Goal: Information Seeking & Learning: Find contact information

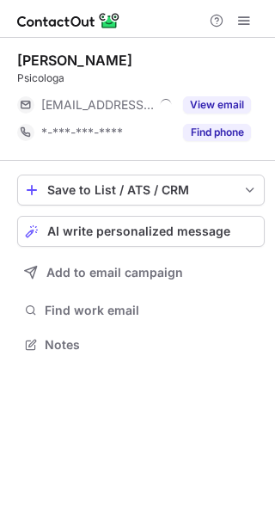
scroll to position [333, 275]
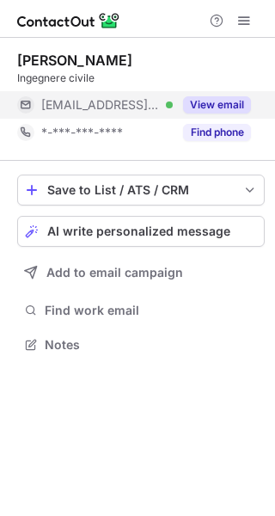
click at [223, 101] on button "View email" at bounding box center [217, 104] width 68 height 17
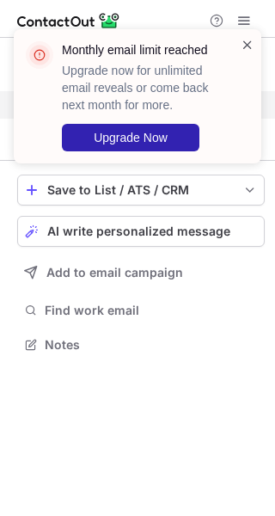
click at [248, 50] on span at bounding box center [248, 44] width 14 height 17
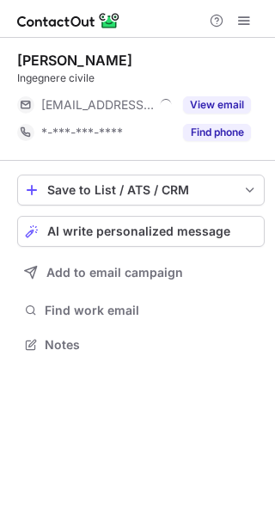
scroll to position [333, 275]
click at [244, 25] on span at bounding box center [244, 21] width 14 height 14
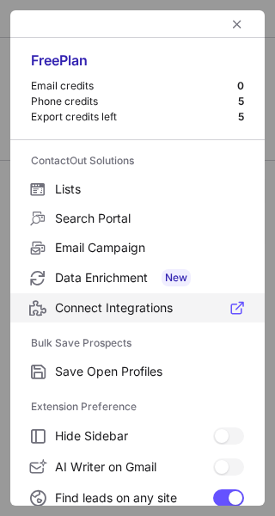
scroll to position [200, 0]
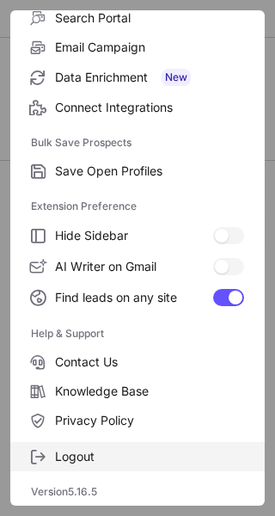
click at [130, 457] on span "Logout" at bounding box center [149, 456] width 189 height 15
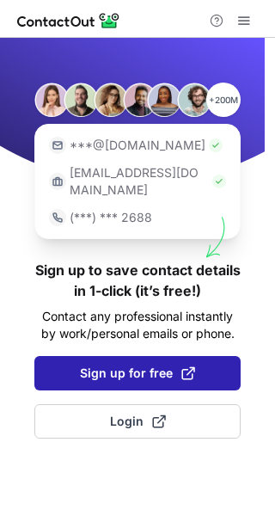
click at [99, 364] on span "Sign up for free" at bounding box center [137, 372] width 115 height 17
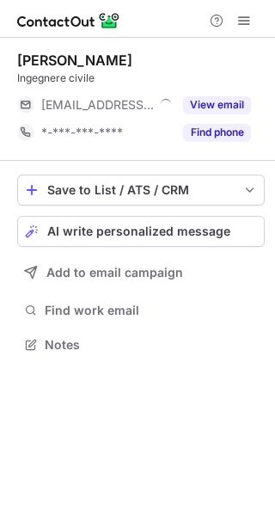
scroll to position [333, 275]
click at [242, 26] on span at bounding box center [244, 21] width 14 height 14
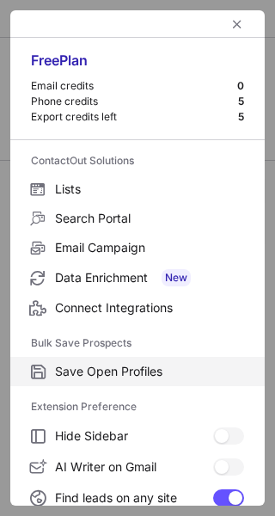
scroll to position [200, 0]
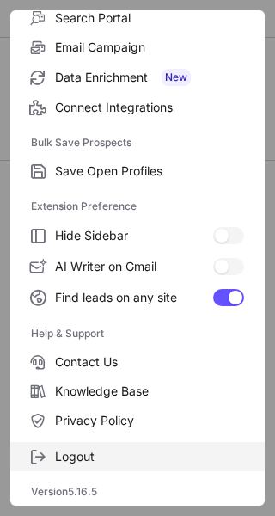
click at [98, 462] on span "Logout" at bounding box center [149, 456] width 189 height 15
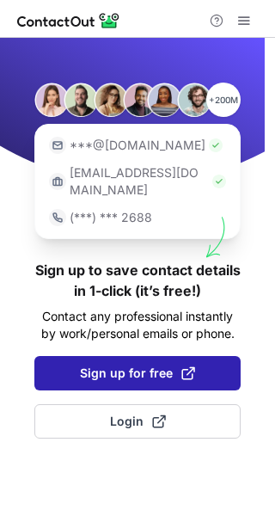
click at [125, 364] on span "Sign up for free" at bounding box center [137, 372] width 115 height 17
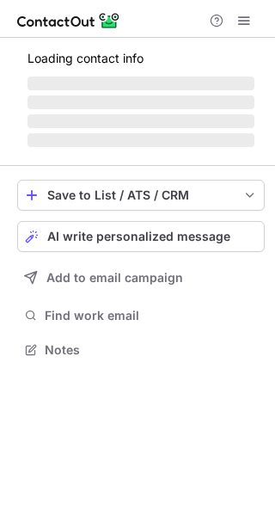
scroll to position [333, 275]
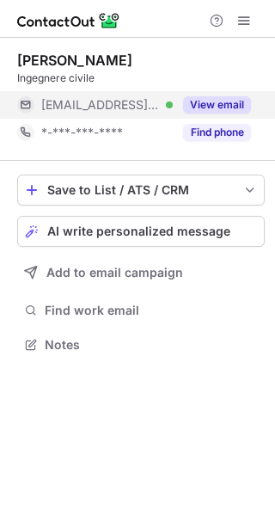
click at [218, 101] on button "View email" at bounding box center [217, 104] width 68 height 17
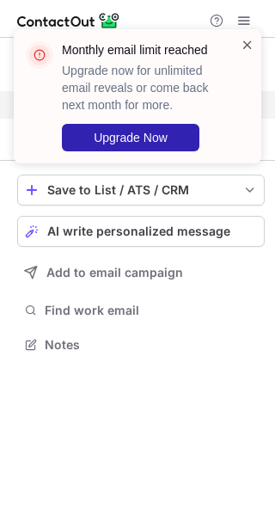
click at [248, 44] on span at bounding box center [248, 44] width 14 height 17
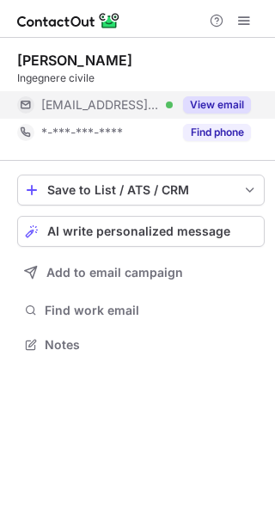
click at [236, 15] on button at bounding box center [244, 20] width 21 height 21
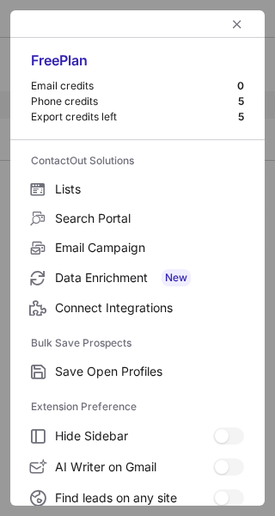
scroll to position [200, 0]
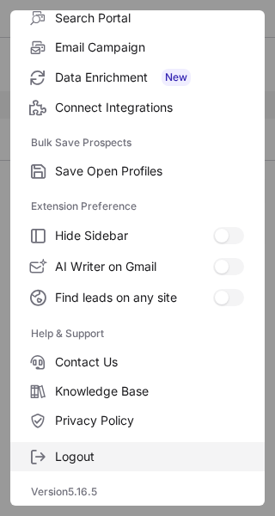
click at [75, 451] on span "Logout" at bounding box center [149, 456] width 189 height 15
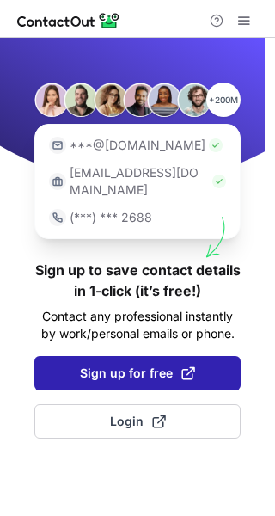
click at [105, 364] on span "Sign up for free" at bounding box center [137, 372] width 115 height 17
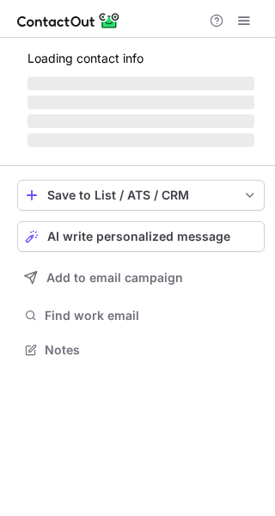
scroll to position [333, 275]
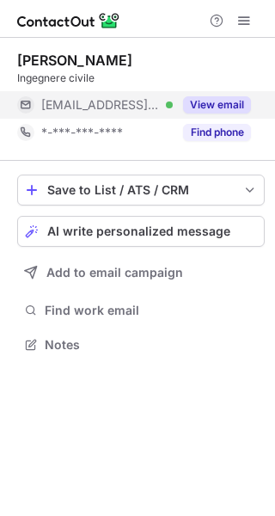
click at [235, 107] on button "View email" at bounding box center [217, 104] width 68 height 17
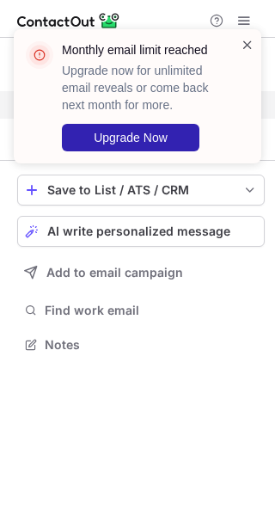
click at [242, 45] on span at bounding box center [248, 44] width 14 height 17
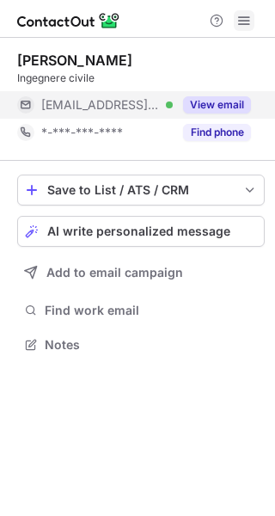
click at [242, 21] on span at bounding box center [244, 21] width 14 height 14
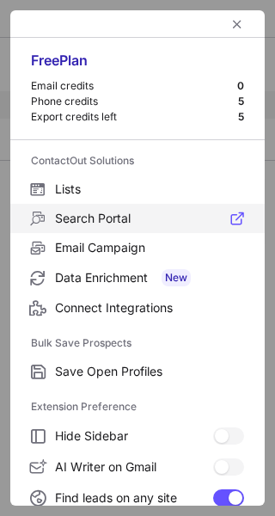
scroll to position [200, 0]
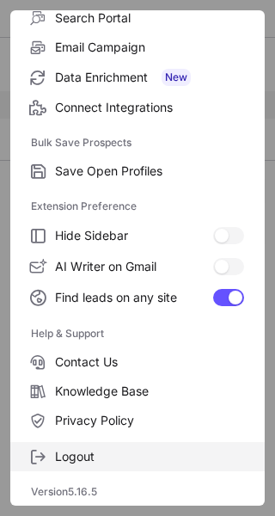
click at [84, 457] on span "Logout" at bounding box center [149, 456] width 189 height 15
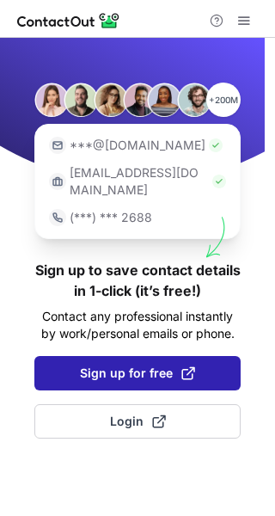
click at [102, 364] on span "Sign up for free" at bounding box center [137, 372] width 115 height 17
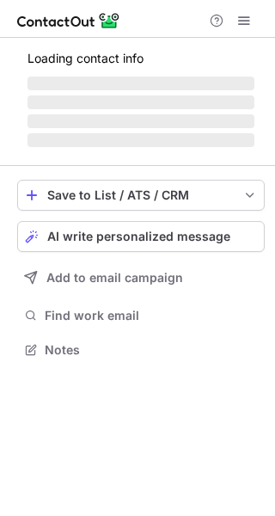
scroll to position [333, 275]
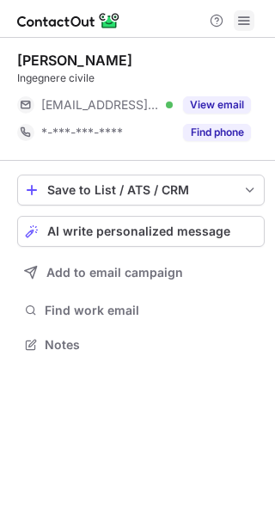
click at [248, 25] on span at bounding box center [244, 21] width 14 height 14
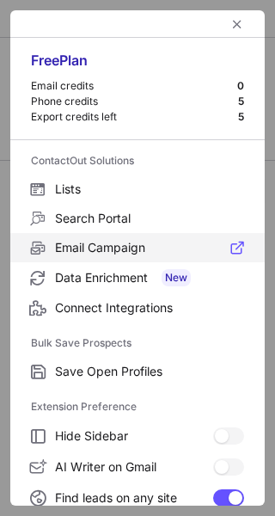
scroll to position [200, 0]
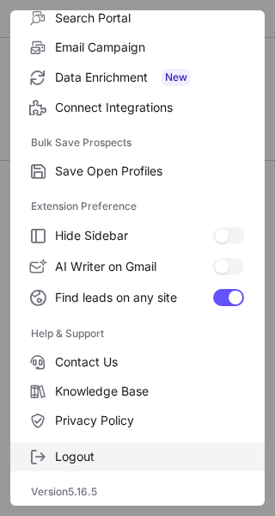
click at [83, 458] on span "Logout" at bounding box center [149, 456] width 189 height 15
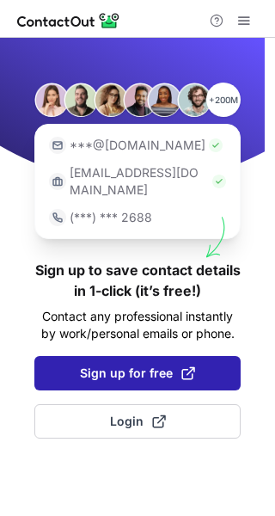
click at [125, 364] on span "Sign up for free" at bounding box center [137, 372] width 115 height 17
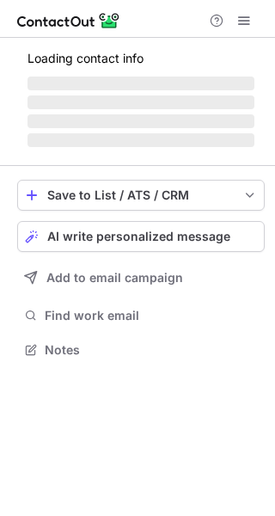
scroll to position [333, 275]
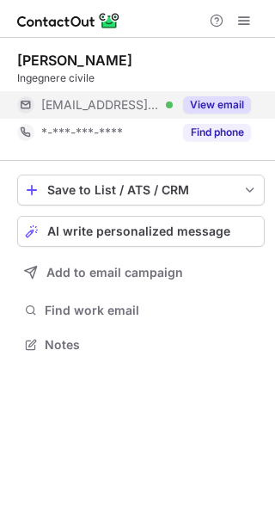
click at [208, 104] on button "View email" at bounding box center [217, 104] width 68 height 17
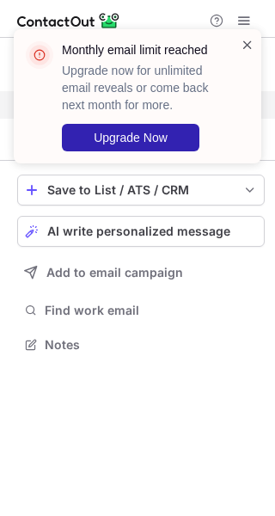
click at [246, 43] on span at bounding box center [248, 44] width 14 height 17
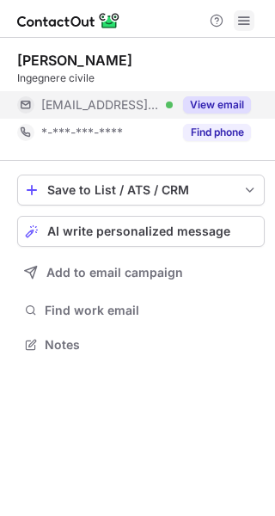
click at [250, 17] on span at bounding box center [244, 21] width 14 height 14
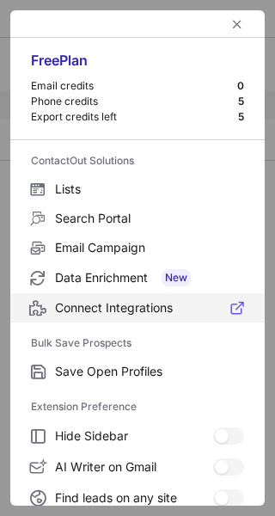
scroll to position [200, 0]
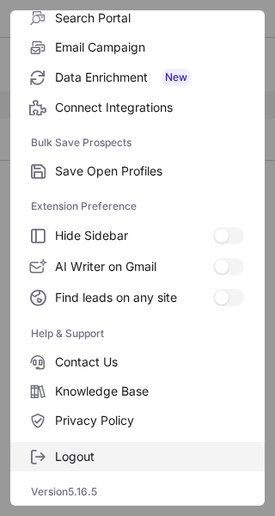
click at [125, 453] on span "Logout" at bounding box center [149, 456] width 189 height 15
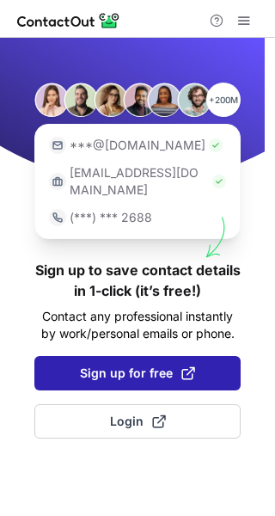
click at [101, 364] on span "Sign up for free" at bounding box center [137, 372] width 115 height 17
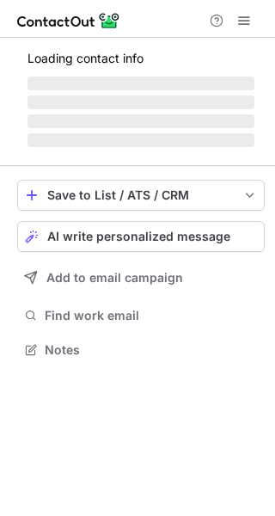
scroll to position [333, 275]
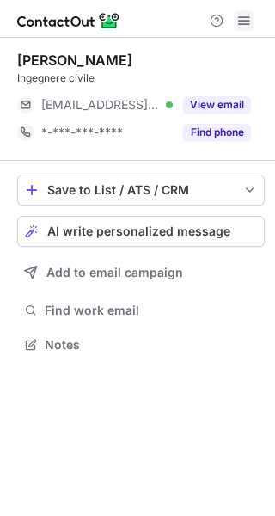
click at [247, 21] on span at bounding box center [244, 21] width 14 height 14
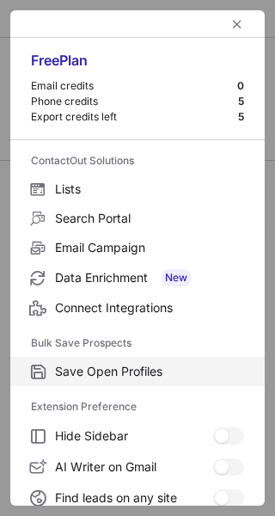
scroll to position [200, 0]
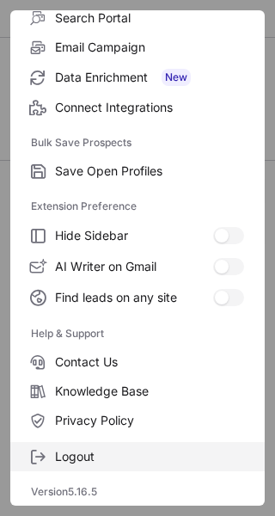
click at [99, 460] on span "Logout" at bounding box center [149, 456] width 189 height 15
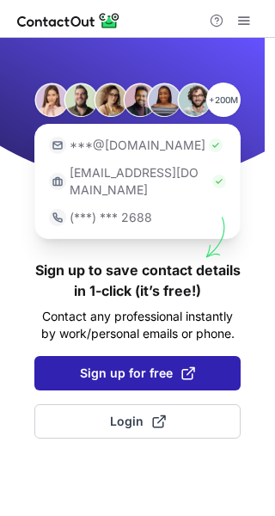
click at [96, 364] on span "Sign up for free" at bounding box center [137, 372] width 115 height 17
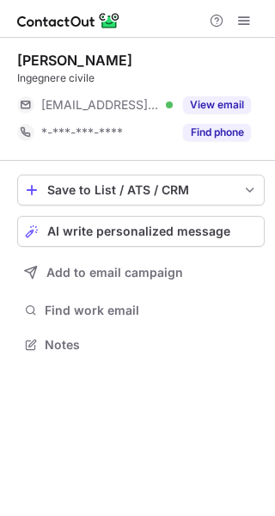
scroll to position [333, 275]
click at [217, 109] on button "View email" at bounding box center [217, 104] width 68 height 17
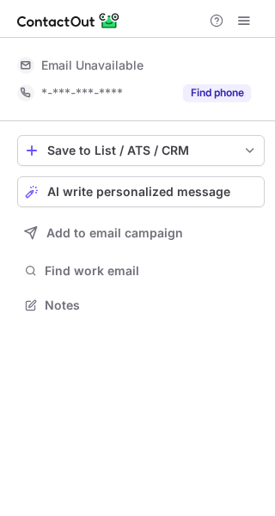
scroll to position [293, 275]
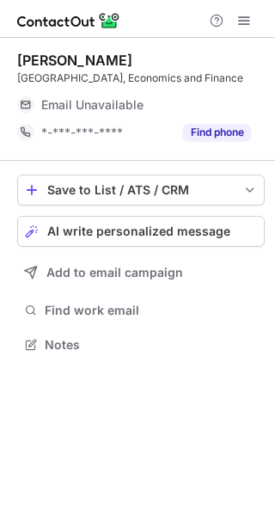
scroll to position [333, 275]
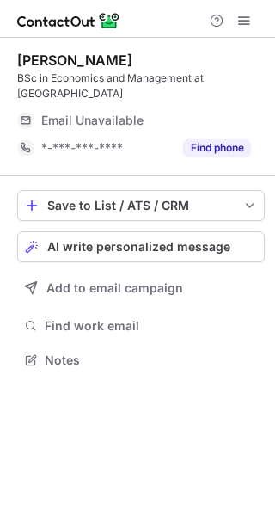
scroll to position [348, 275]
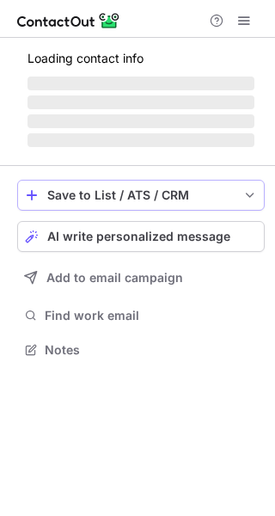
scroll to position [293, 275]
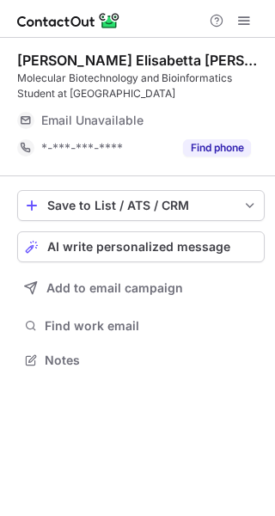
scroll to position [348, 275]
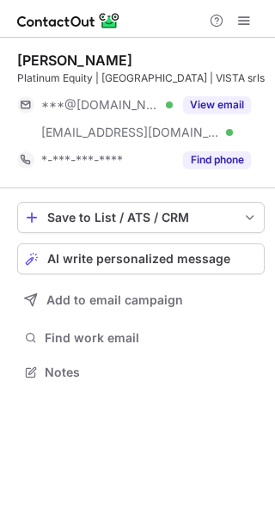
scroll to position [360, 275]
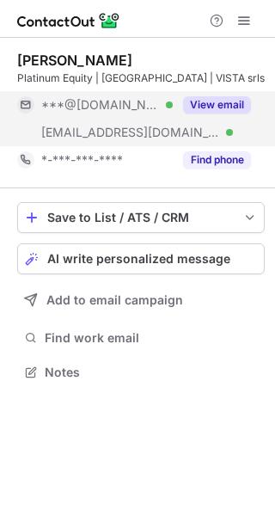
click at [235, 107] on button "View email" at bounding box center [217, 104] width 68 height 17
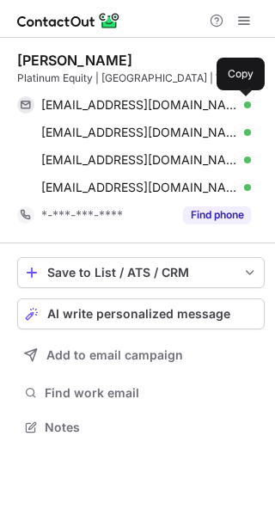
scroll to position [415, 275]
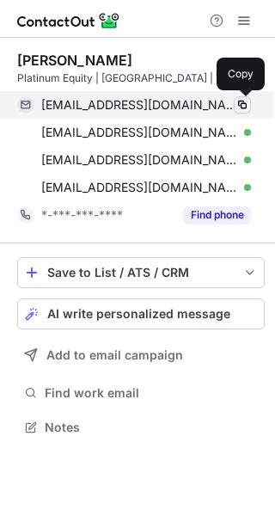
click at [240, 107] on span at bounding box center [243, 105] width 14 height 14
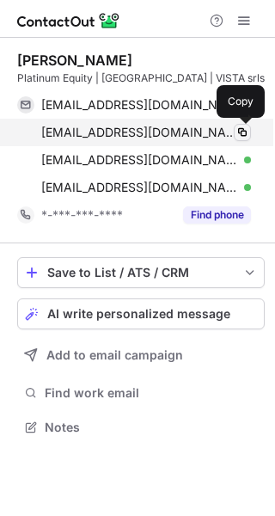
click at [242, 131] on span at bounding box center [243, 132] width 14 height 14
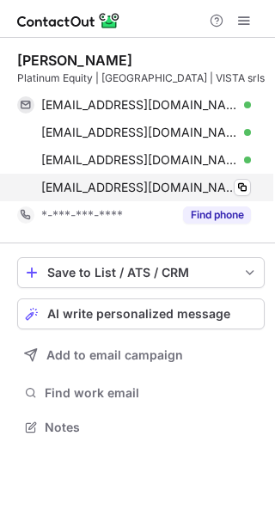
click at [232, 189] on div "nrossi@platinumequity.com Verified" at bounding box center [146, 187] width 210 height 15
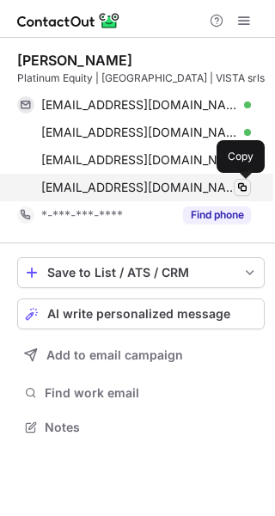
click at [238, 186] on span at bounding box center [243, 188] width 14 height 14
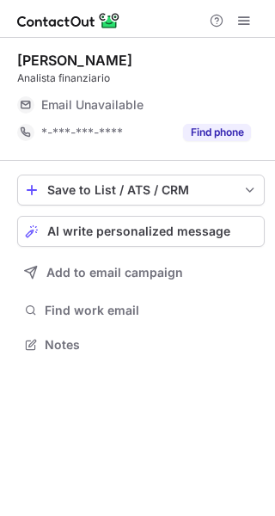
scroll to position [333, 275]
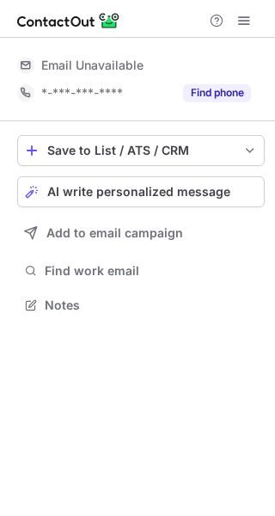
scroll to position [293, 275]
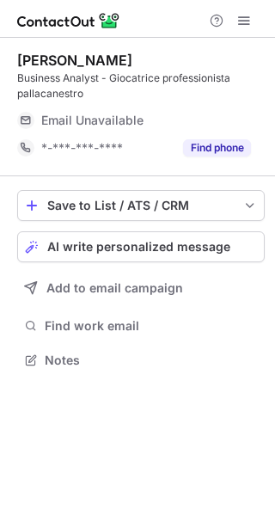
scroll to position [348, 275]
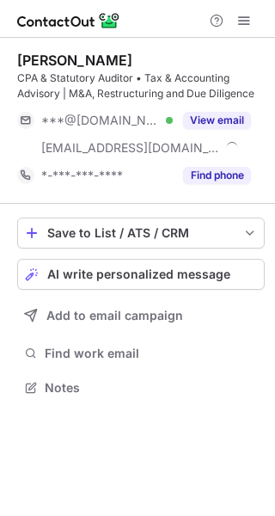
scroll to position [376, 275]
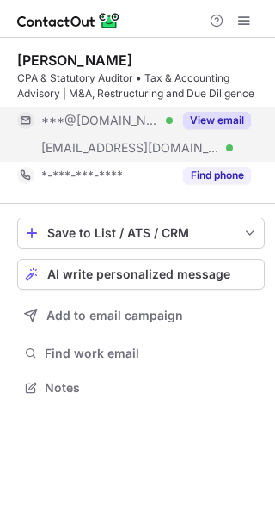
click at [210, 119] on button "View email" at bounding box center [217, 120] width 68 height 17
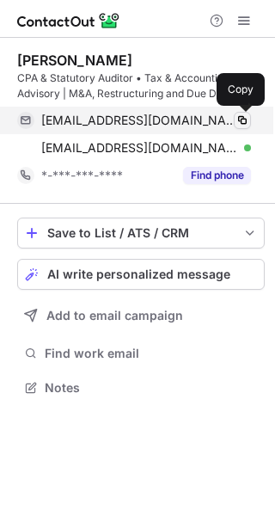
click at [237, 122] on span at bounding box center [243, 120] width 14 height 14
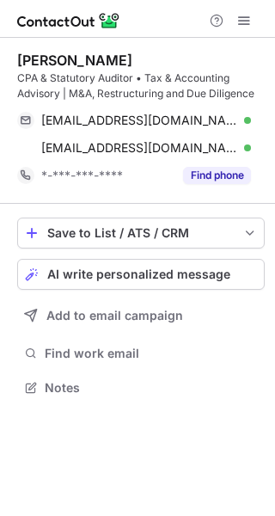
click at [139, 464] on div "Andrea Vanoli CPA & Statutory Auditor • Tax & Accounting Advisory | M&A, Restru…" at bounding box center [137, 277] width 275 height 478
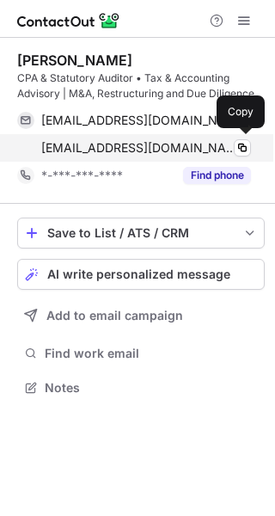
click at [223, 144] on div "vanoli@bcand.it Verified" at bounding box center [146, 147] width 210 height 15
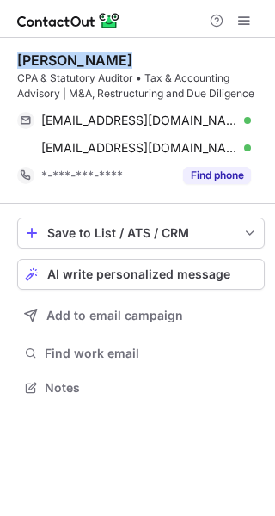
drag, startPoint x: 119, startPoint y: 56, endPoint x: 6, endPoint y: 57, distance: 112.6
click at [6, 57] on div "Andrea Vanoli CPA & Statutory Auditor • Tax & Accounting Advisory | M&A, Restru…" at bounding box center [137, 226] width 275 height 376
copy div "Andrea Vanoli"
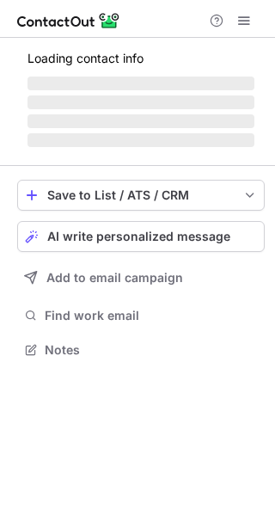
scroll to position [293, 275]
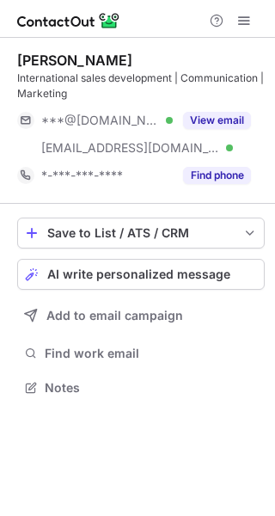
scroll to position [376, 275]
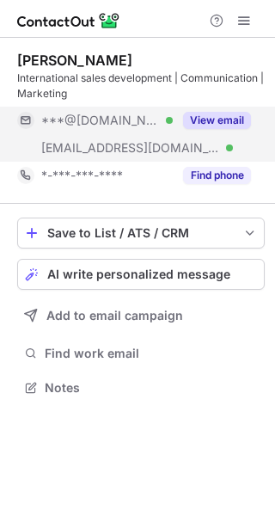
click at [205, 119] on button "View email" at bounding box center [217, 120] width 68 height 17
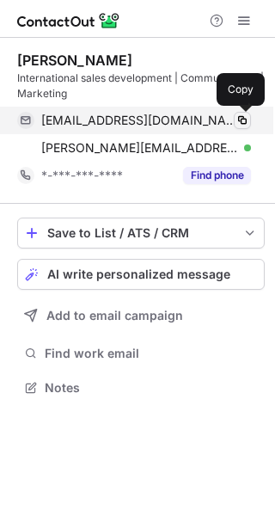
click at [244, 120] on span at bounding box center [243, 120] width 14 height 14
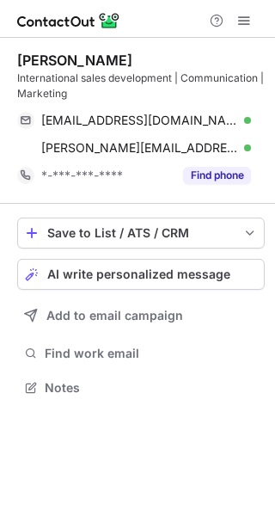
click at [99, 470] on div "[PERSON_NAME] International sales development | Communication | Marketing [EMAI…" at bounding box center [137, 277] width 275 height 478
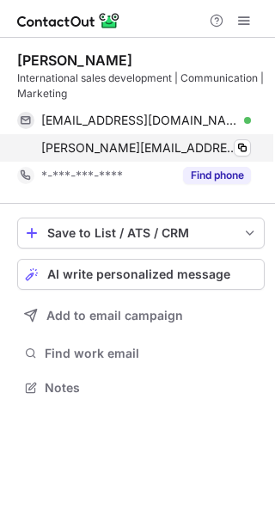
click at [236, 157] on div "c.graziani@imanpack.it Verified Copy" at bounding box center [134, 148] width 234 height 28
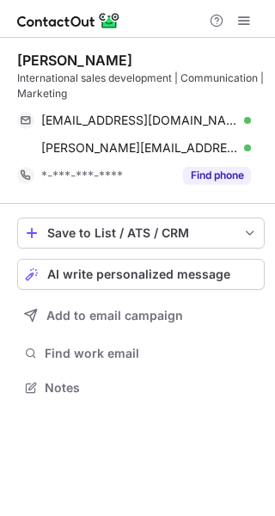
drag, startPoint x: 131, startPoint y: 56, endPoint x: 6, endPoint y: 64, distance: 124.9
click at [6, 64] on div "Chiara Graziani International sales development | Communication | Marketing gra…" at bounding box center [137, 226] width 275 height 376
copy div "Chiara Graziani"
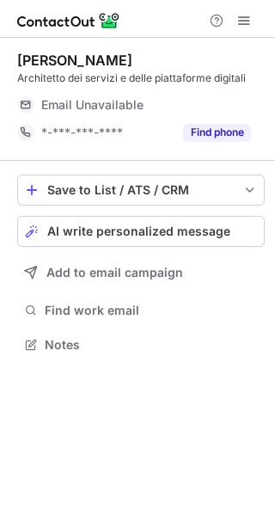
scroll to position [333, 275]
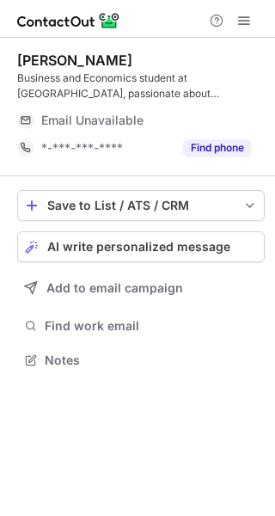
scroll to position [348, 275]
click at [247, 23] on span at bounding box center [244, 21] width 14 height 14
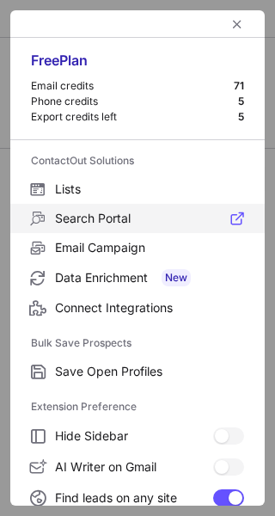
scroll to position [200, 0]
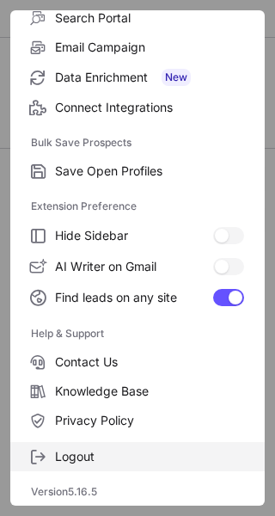
click at [91, 455] on span "Logout" at bounding box center [149, 456] width 189 height 15
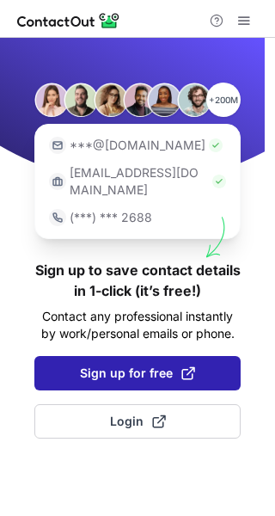
click at [124, 364] on span "Sign up for free" at bounding box center [137, 372] width 115 height 17
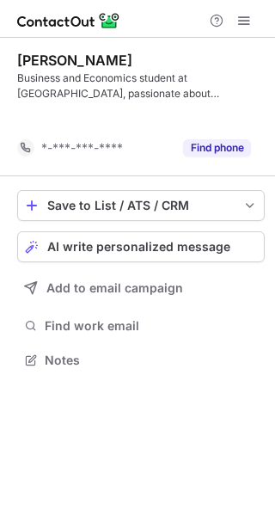
scroll to position [321, 275]
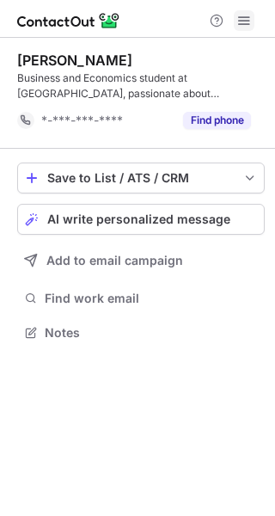
click at [245, 25] on span at bounding box center [244, 21] width 14 height 14
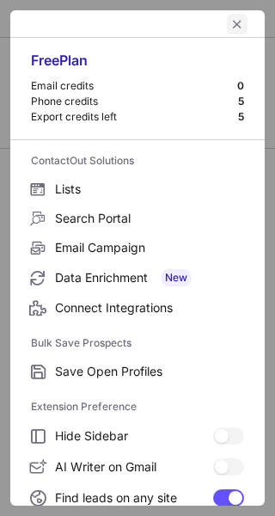
click at [230, 26] on span "left-button" at bounding box center [237, 24] width 14 height 14
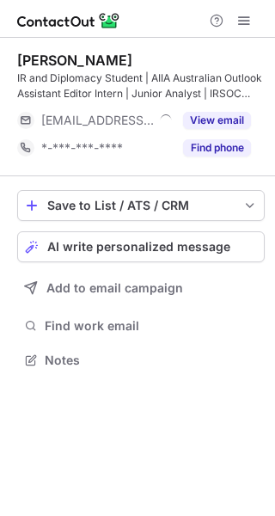
scroll to position [348, 275]
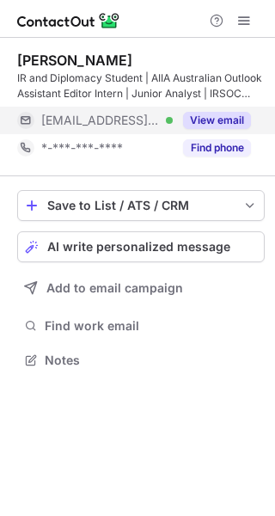
click at [222, 119] on button "View email" at bounding box center [217, 120] width 68 height 17
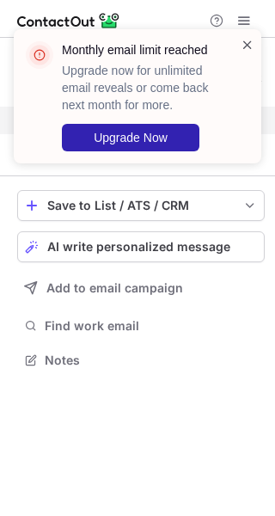
click at [245, 44] on span at bounding box center [248, 44] width 14 height 17
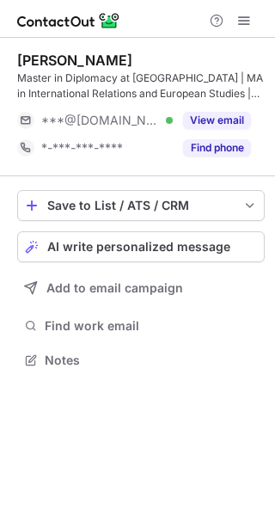
scroll to position [348, 275]
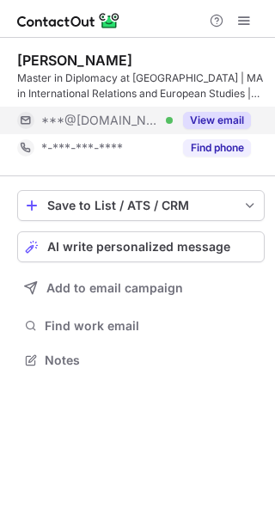
click at [217, 121] on button "View email" at bounding box center [217, 120] width 68 height 17
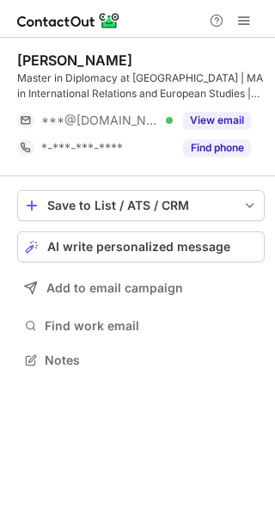
scroll to position [348, 275]
click at [248, 17] on span at bounding box center [244, 21] width 14 height 14
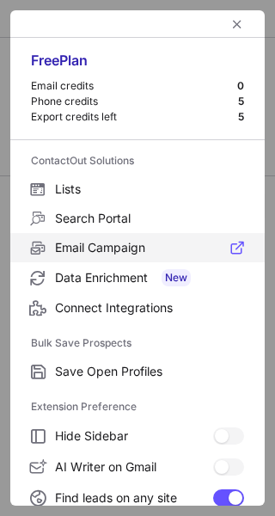
scroll to position [200, 0]
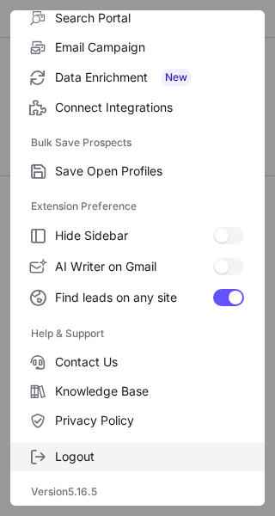
click at [70, 459] on span "Logout" at bounding box center [149, 456] width 189 height 15
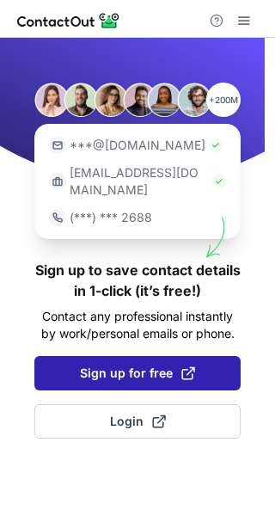
click at [144, 364] on span "Sign up for free" at bounding box center [137, 372] width 115 height 17
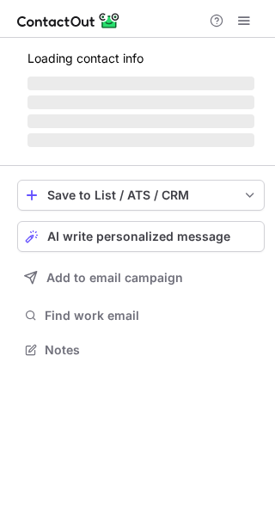
scroll to position [348, 275]
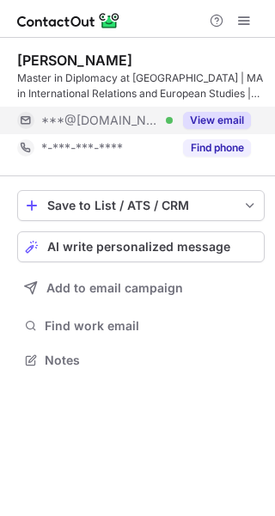
click at [220, 122] on button "View email" at bounding box center [217, 120] width 68 height 17
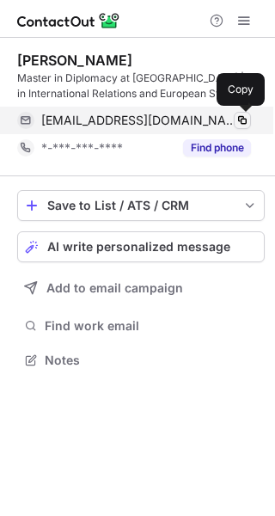
click at [243, 117] on span at bounding box center [243, 120] width 14 height 14
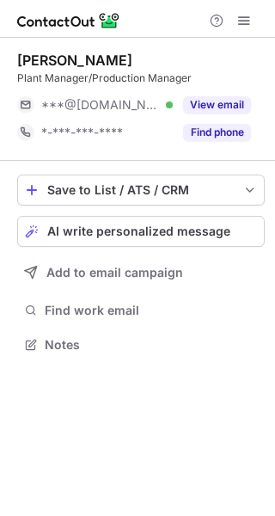
scroll to position [333, 275]
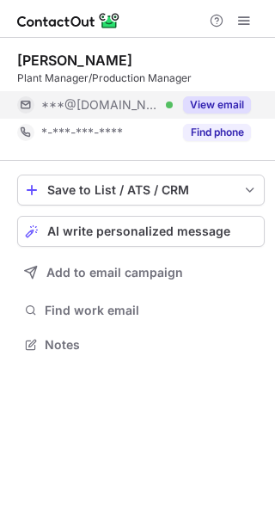
click at [221, 111] on button "View email" at bounding box center [217, 104] width 68 height 17
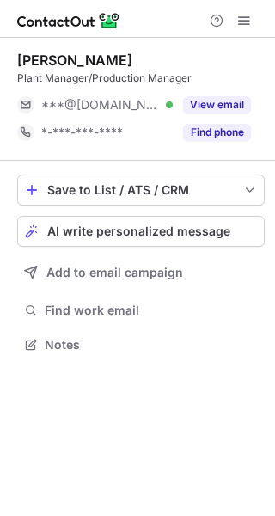
scroll to position [333, 275]
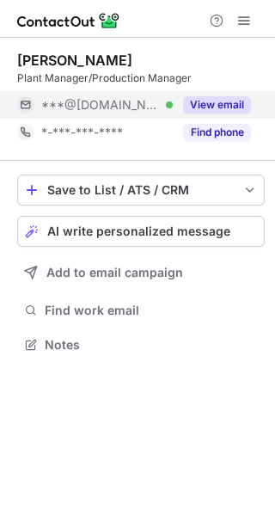
click at [215, 107] on button "View email" at bounding box center [217, 104] width 68 height 17
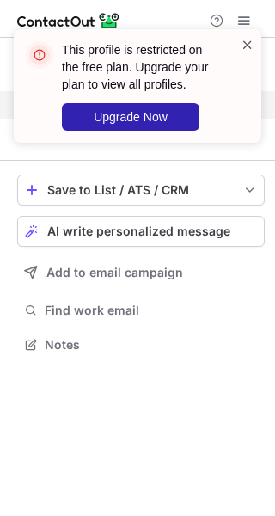
click at [248, 46] on span at bounding box center [248, 44] width 14 height 17
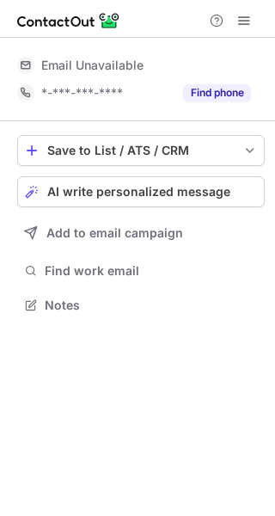
scroll to position [293, 275]
